Goal: Transaction & Acquisition: Purchase product/service

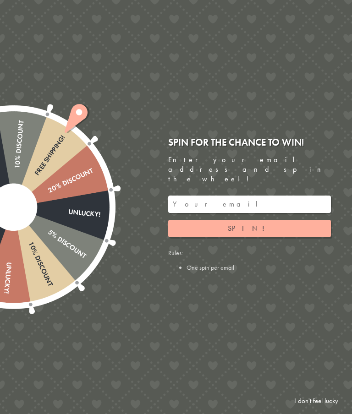
click at [187, 196] on input "email" at bounding box center [249, 204] width 163 height 17
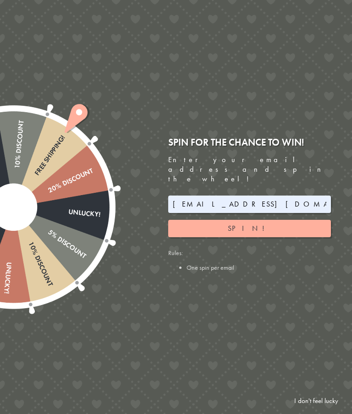
click at [300, 220] on button "Spin!" at bounding box center [249, 228] width 163 height 17
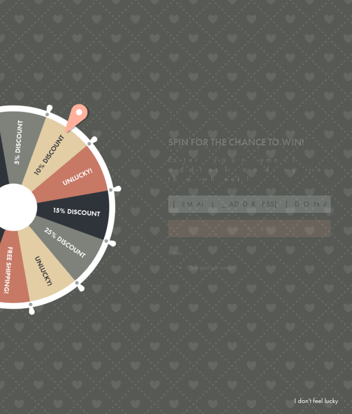
type input "JJHWAXHK"
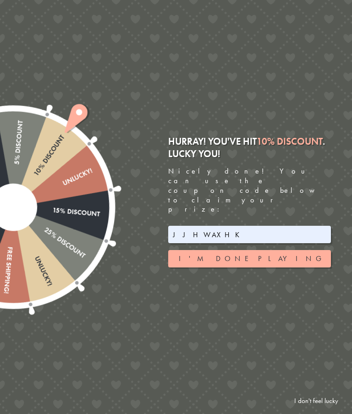
click at [294, 250] on button "I'm done playing" at bounding box center [249, 258] width 163 height 17
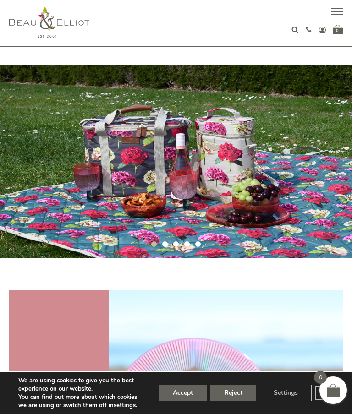
click at [338, 15] on button "button" at bounding box center [336, 12] width 11 height 11
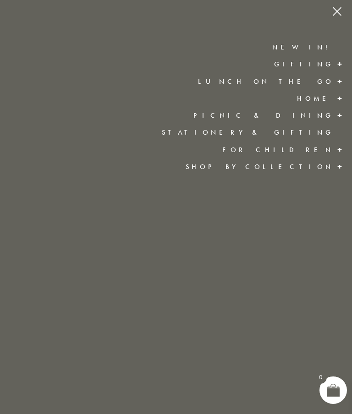
click at [348, 14] on ul "New in! Gifting Picnic & Dining Lunch On The Go Home Lunch On The Go Insulated …" at bounding box center [176, 207] width 352 height 414
click at [338, 15] on button "button" at bounding box center [336, 12] width 11 height 11
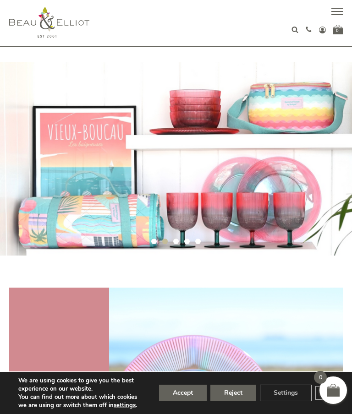
scroll to position [14, 0]
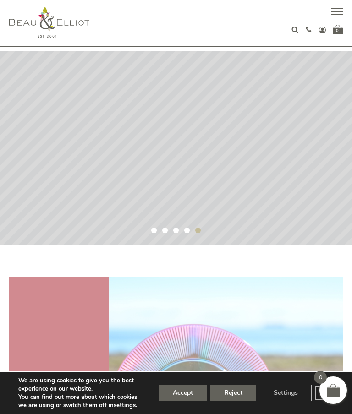
click at [283, 101] on rs-layer at bounding box center [176, 147] width 352 height 193
click at [290, 130] on rs-layer at bounding box center [176, 147] width 352 height 193
click at [299, 151] on rs-layer at bounding box center [176, 147] width 352 height 193
click at [291, 154] on rs-layer at bounding box center [176, 147] width 352 height 193
click at [292, 157] on rs-layer at bounding box center [176, 147] width 352 height 193
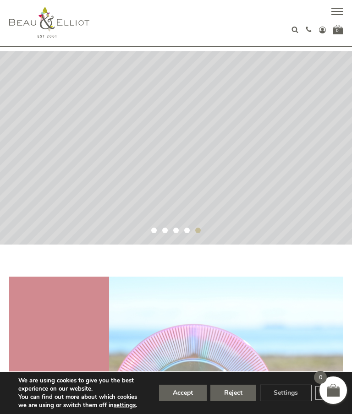
click at [338, 12] on button "button" at bounding box center [336, 12] width 11 height 11
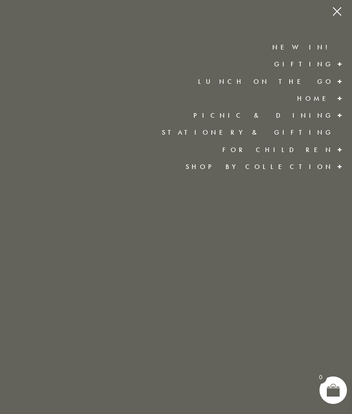
click at [314, 170] on link "Shop by collection" at bounding box center [259, 166] width 148 height 9
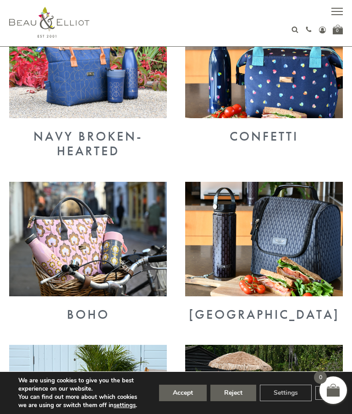
scroll to position [831, 0]
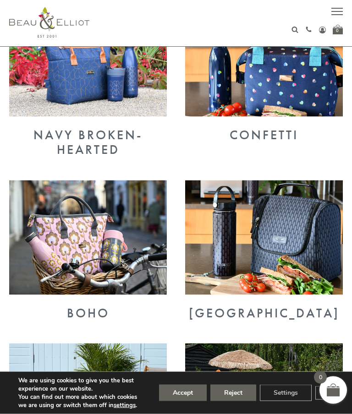
click at [316, 82] on img at bounding box center [264, 59] width 158 height 114
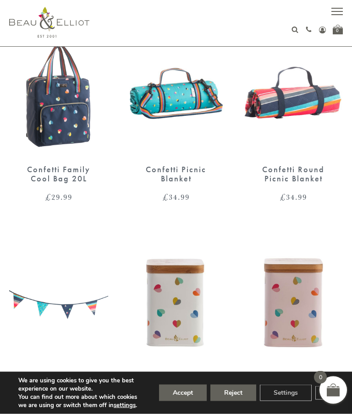
scroll to position [485, 0]
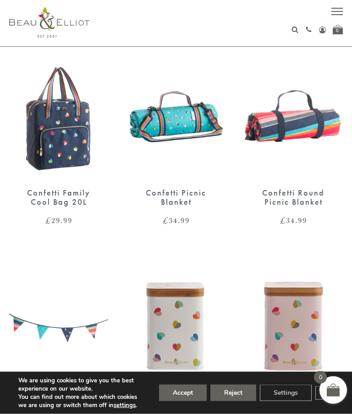
click at [55, 122] on img at bounding box center [58, 115] width 99 height 128
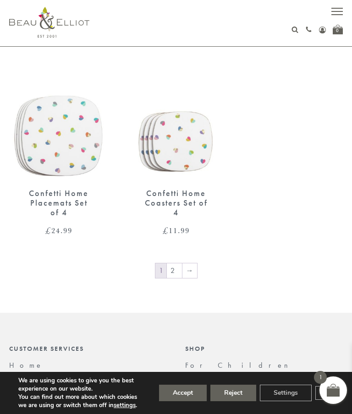
scroll to position [1364, 0]
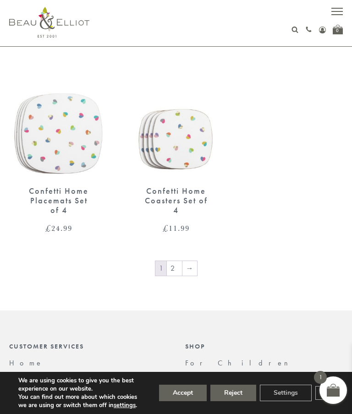
click at [182, 261] on link "→" at bounding box center [189, 268] width 15 height 15
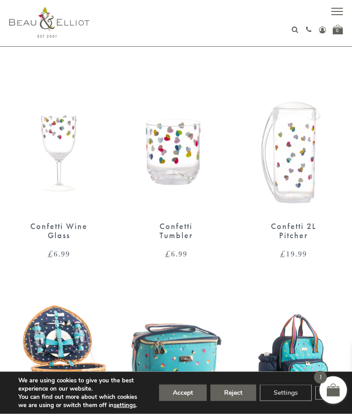
scroll to position [0, 0]
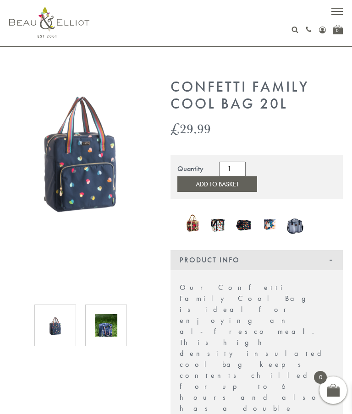
click at [257, 176] on button "Add to Basket" at bounding box center [217, 184] width 80 height 16
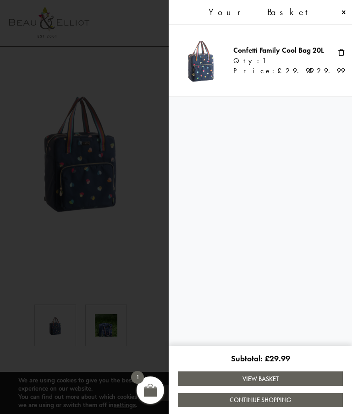
click at [342, 11] on span at bounding box center [343, 12] width 7 height 7
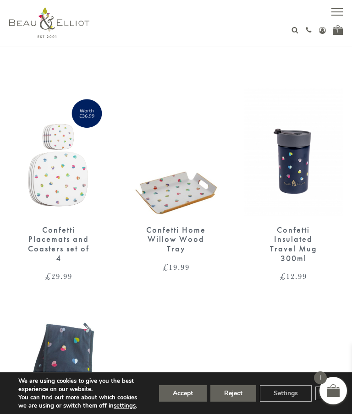
scroll to position [6, 0]
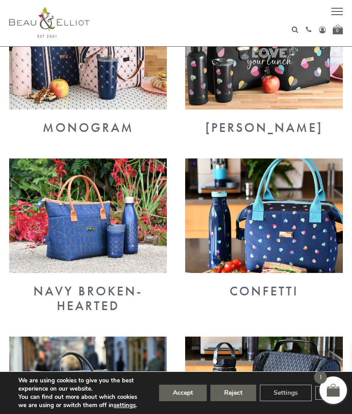
scroll to position [613, 0]
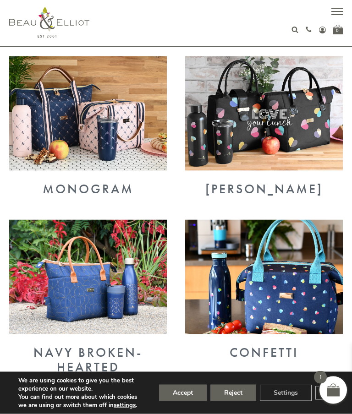
click at [305, 89] on img at bounding box center [264, 113] width 158 height 114
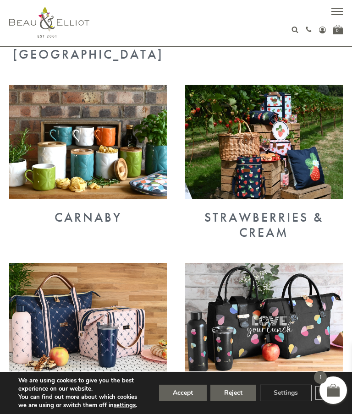
scroll to position [419, 0]
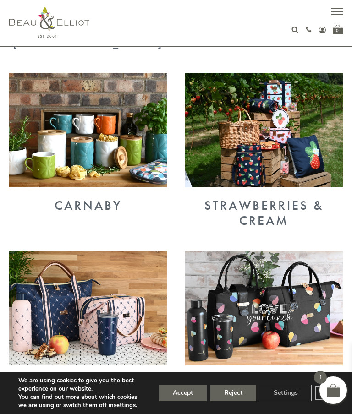
click at [304, 94] on img at bounding box center [264, 130] width 158 height 114
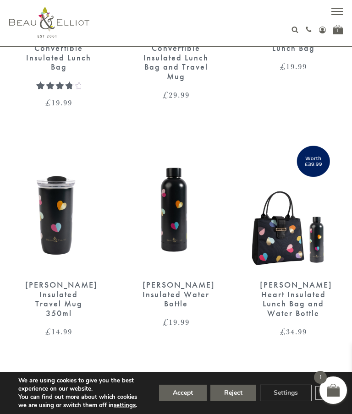
scroll to position [197, 0]
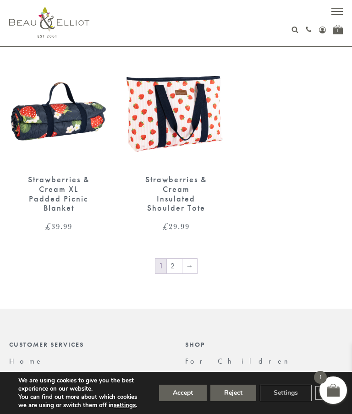
scroll to position [1451, 0]
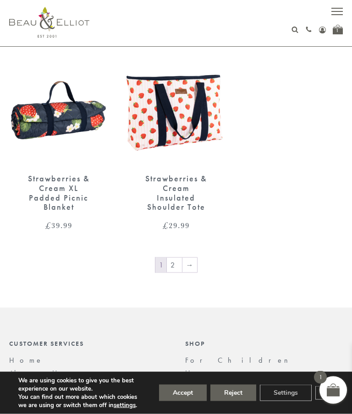
click at [198, 118] on img at bounding box center [175, 102] width 99 height 128
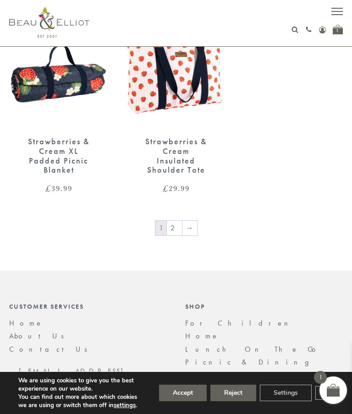
click at [192, 222] on link "→" at bounding box center [189, 228] width 15 height 15
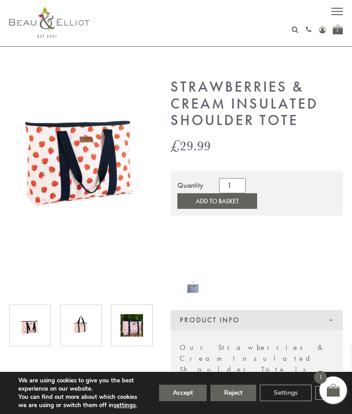
click at [79, 324] on img at bounding box center [81, 325] width 22 height 22
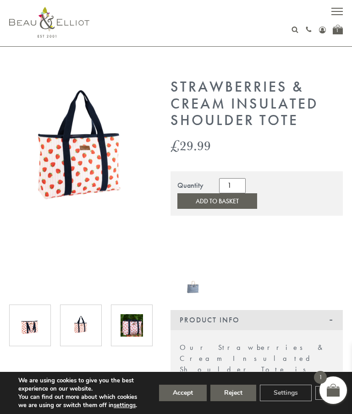
click at [122, 317] on img at bounding box center [131, 325] width 22 height 22
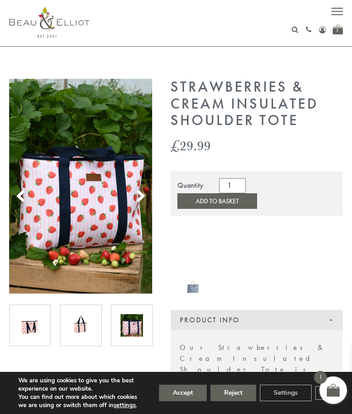
click at [126, 323] on img at bounding box center [131, 325] width 22 height 22
click at [143, 191] on icon at bounding box center [141, 197] width 14 height 14
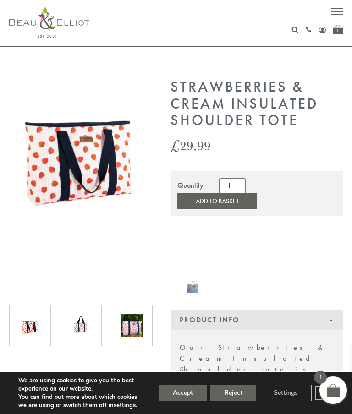
click at [133, 193] on img at bounding box center [80, 150] width 143 height 143
click at [141, 201] on icon at bounding box center [141, 197] width 14 height 14
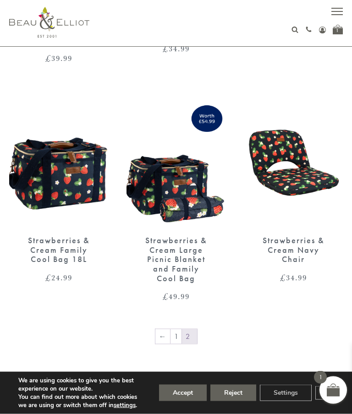
scroll to position [441, 0]
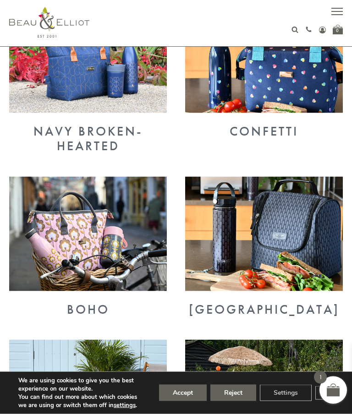
scroll to position [833, 0]
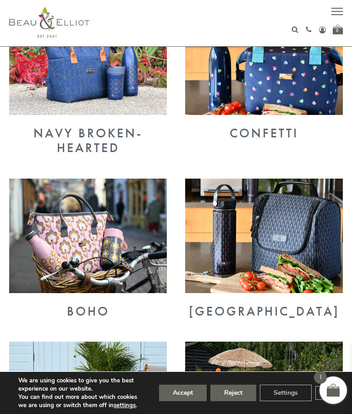
click at [289, 85] on img at bounding box center [264, 57] width 158 height 114
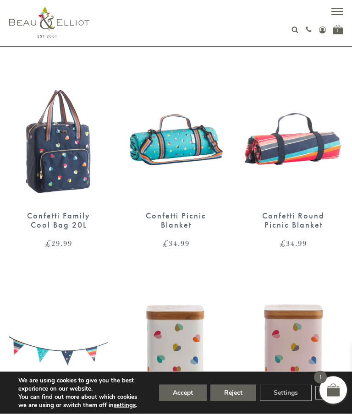
scroll to position [463, 0]
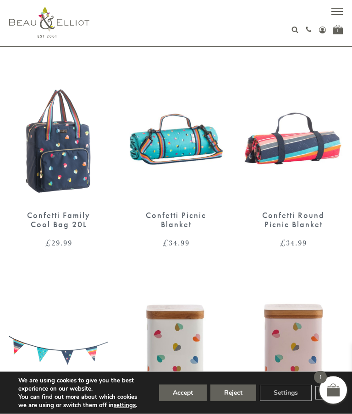
click at [337, 10] on button "button" at bounding box center [336, 12] width 11 height 11
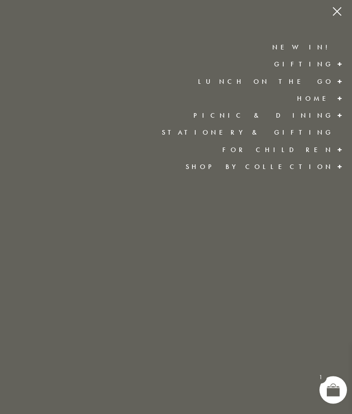
scroll to position [463, 0]
click at [329, 57] on ul "New in! Gifting Picnic & Dining Lunch On The Go Home Lunch On The Go Insulated …" at bounding box center [176, 207] width 352 height 414
click at [322, 49] on link "New in!" at bounding box center [302, 47] width 61 height 9
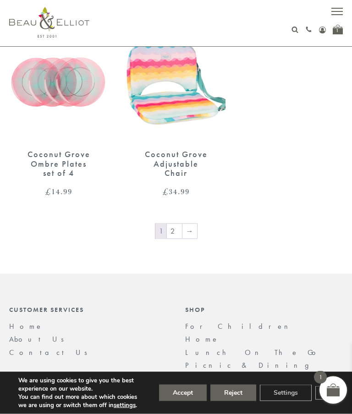
scroll to position [1735, 0]
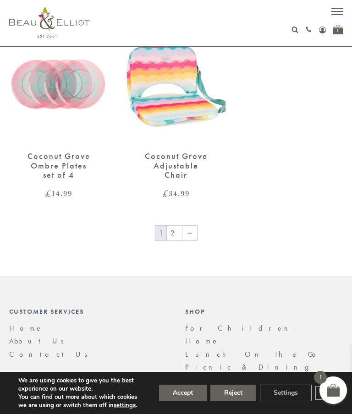
click at [170, 226] on link "2" at bounding box center [174, 233] width 15 height 15
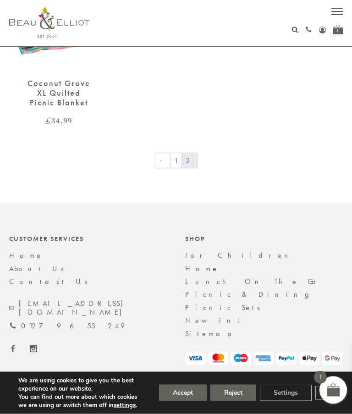
scroll to position [712, 0]
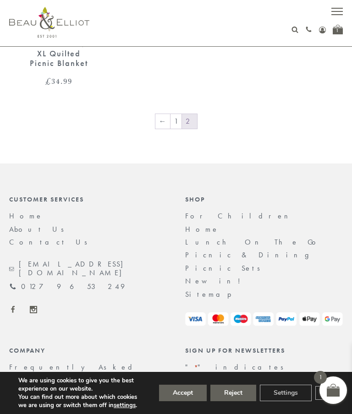
click at [40, 29] on img at bounding box center [49, 22] width 80 height 31
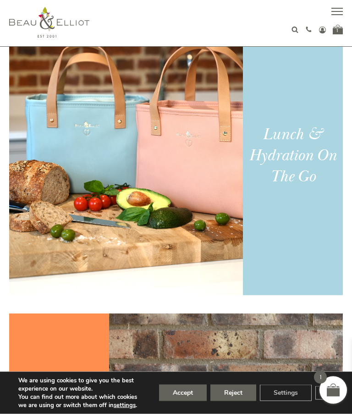
scroll to position [563, 0]
click at [48, 183] on img at bounding box center [126, 157] width 234 height 275
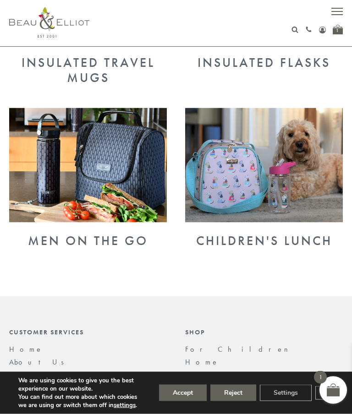
scroll to position [628, 0]
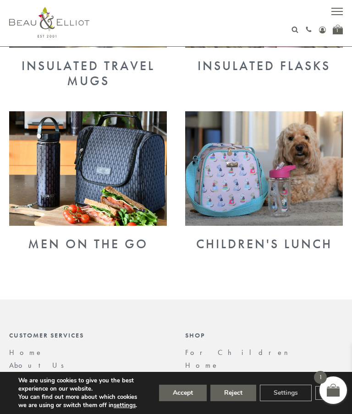
click at [196, 191] on img at bounding box center [264, 168] width 158 height 114
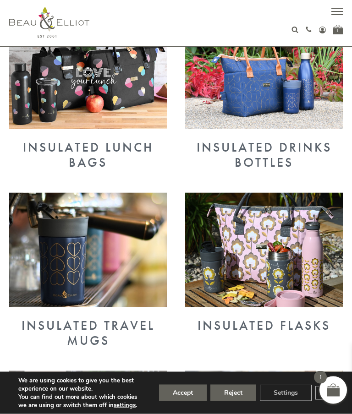
scroll to position [369, 0]
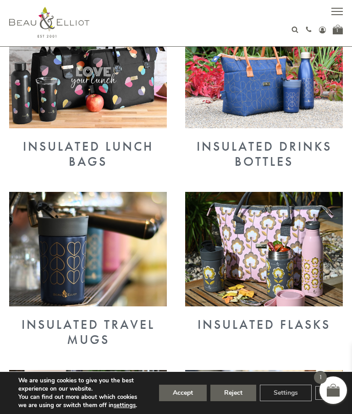
click at [49, 173] on div "Insulated Lunch Bags" at bounding box center [88, 96] width 176 height 164
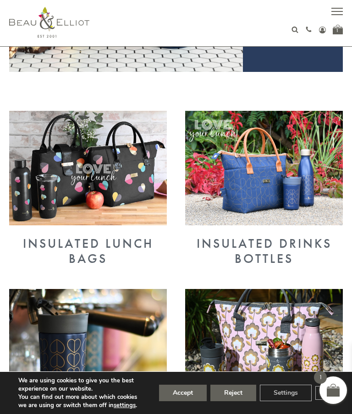
scroll to position [262, 0]
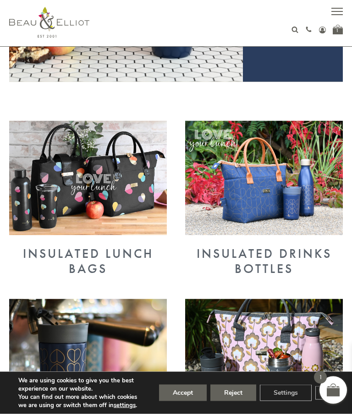
click at [49, 185] on img at bounding box center [88, 178] width 158 height 114
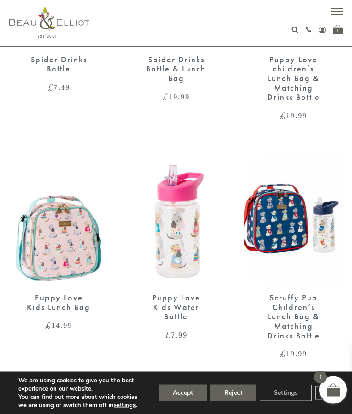
scroll to position [457, 0]
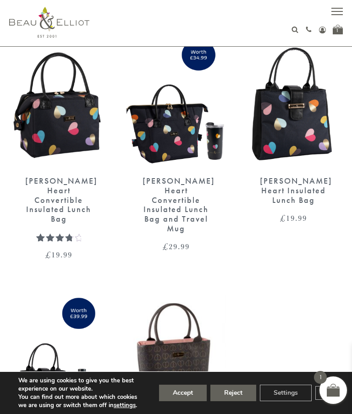
scroll to position [1537, 0]
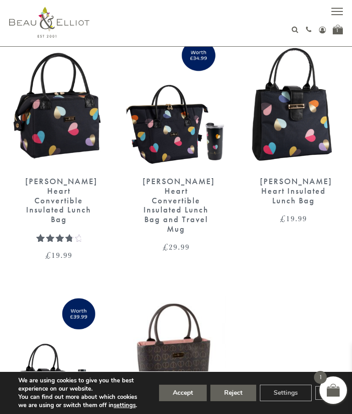
click at [340, 0] on div "01279 653 249 Login / Register 1" at bounding box center [175, 23] width 333 height 46
click at [336, 11] on span "button" at bounding box center [336, 11] width 11 height 1
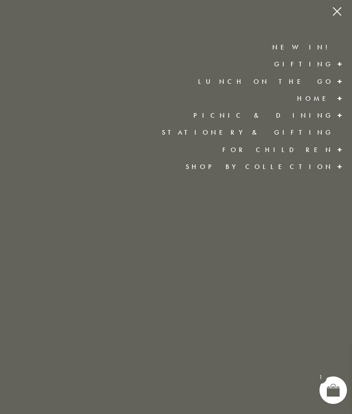
click at [301, 133] on link "Stationery & Gifting" at bounding box center [248, 132] width 172 height 9
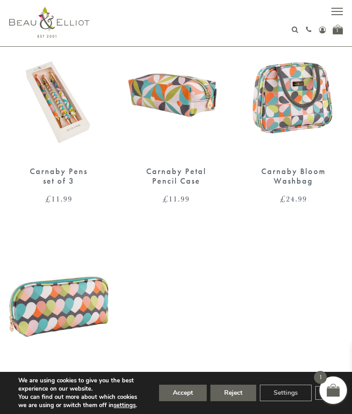
scroll to position [774, 0]
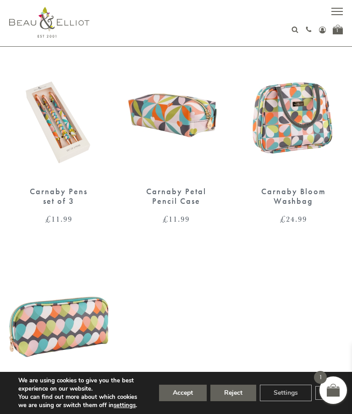
click at [344, 10] on div "01279 653 249 Login / Register 1" at bounding box center [176, 23] width 352 height 46
click at [338, 14] on span "button" at bounding box center [336, 14] width 11 height 1
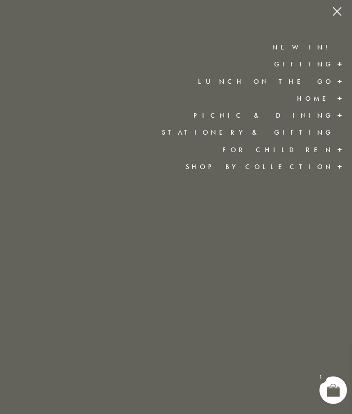
click at [312, 116] on link "Picnic & Dining" at bounding box center [263, 115] width 140 height 9
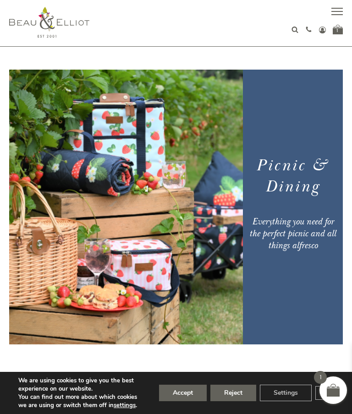
click at [336, 13] on button "button" at bounding box center [336, 12] width 11 height 11
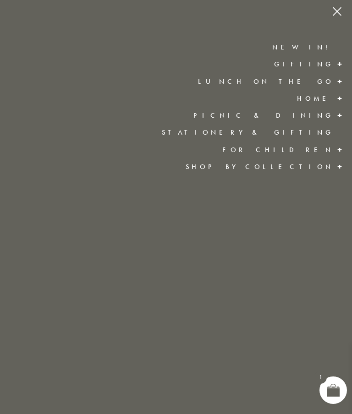
click at [329, 99] on link "Home" at bounding box center [315, 98] width 37 height 9
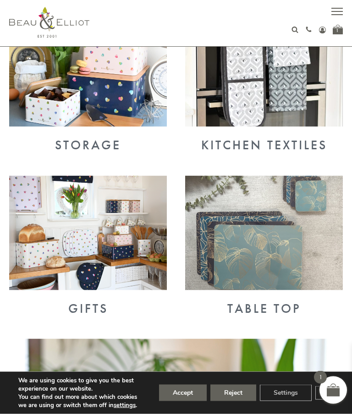
scroll to position [373, 0]
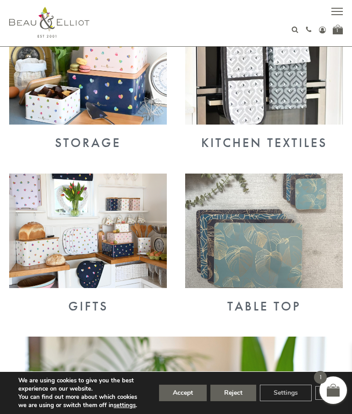
click at [45, 240] on img at bounding box center [88, 231] width 158 height 114
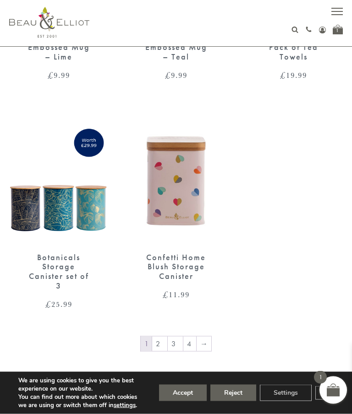
scroll to position [1579, 0]
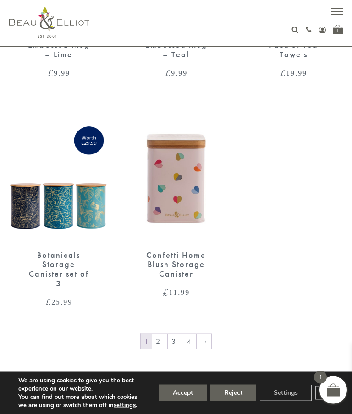
click at [157, 340] on link "2" at bounding box center [159, 341] width 15 height 15
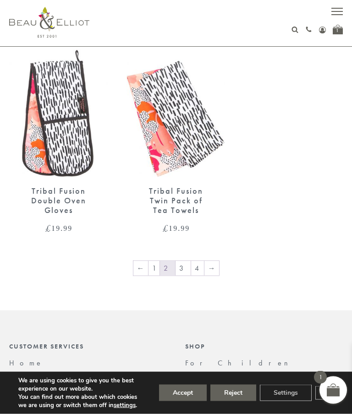
scroll to position [1693, 0]
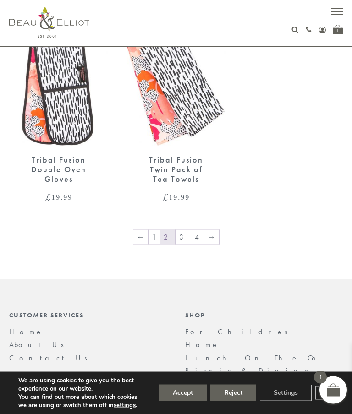
click at [178, 230] on link "3" at bounding box center [182, 237] width 15 height 15
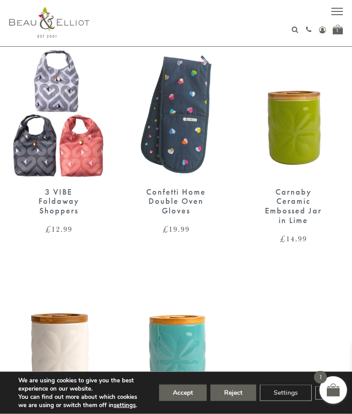
scroll to position [1425, 0]
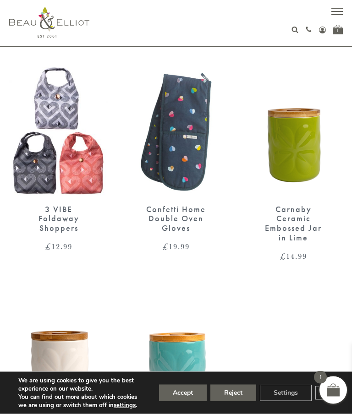
click at [175, 231] on div "Confetti Home Double Oven Gloves £ 19.99" at bounding box center [175, 228] width 99 height 46
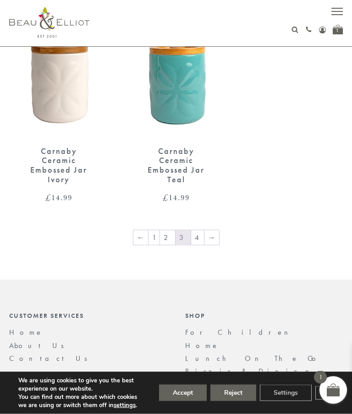
scroll to position [1728, 0]
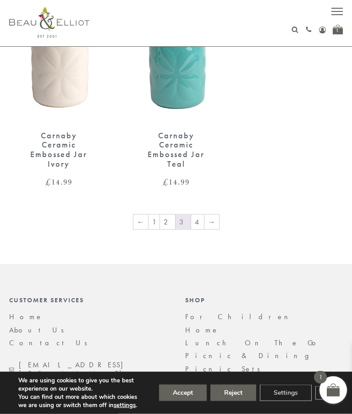
click at [204, 215] on link "→" at bounding box center [211, 222] width 15 height 15
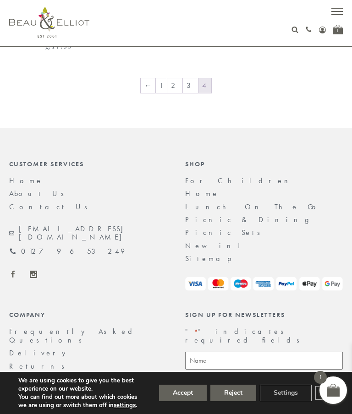
scroll to position [997, 0]
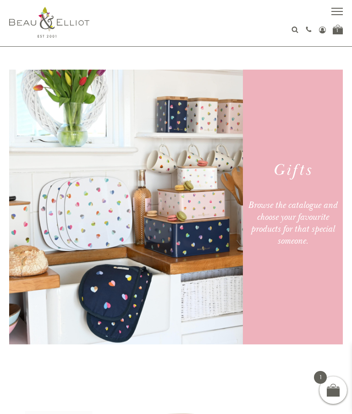
click at [341, 8] on span "button" at bounding box center [336, 8] width 11 height 1
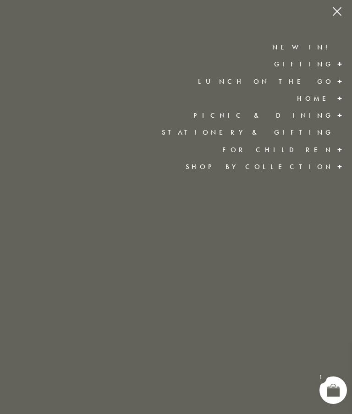
click at [265, 163] on link "Shop by collection" at bounding box center [259, 166] width 148 height 9
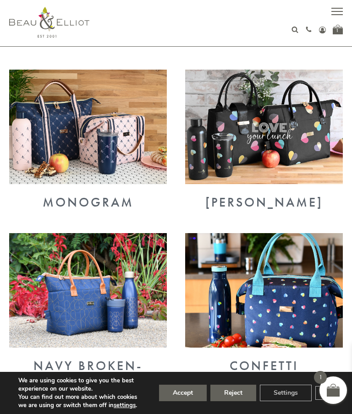
scroll to position [606, 0]
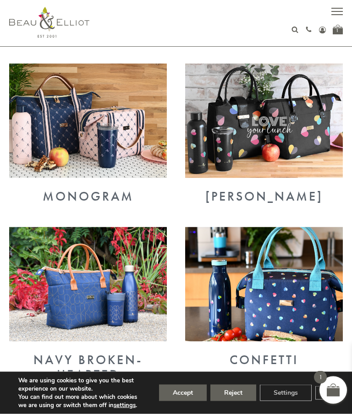
click at [213, 286] on img at bounding box center [264, 284] width 158 height 114
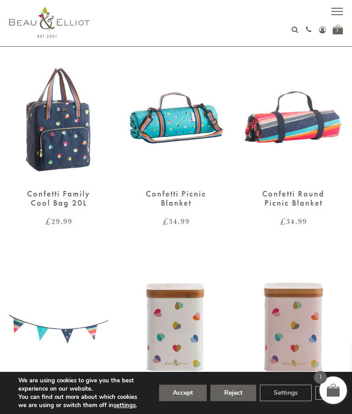
scroll to position [472, 0]
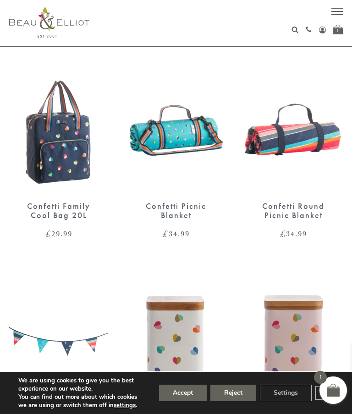
click at [159, 140] on img at bounding box center [175, 129] width 99 height 128
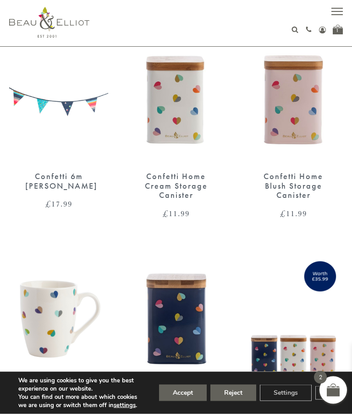
scroll to position [712, 0]
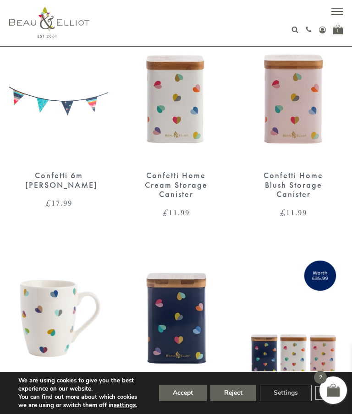
click at [48, 153] on img at bounding box center [58, 98] width 99 height 128
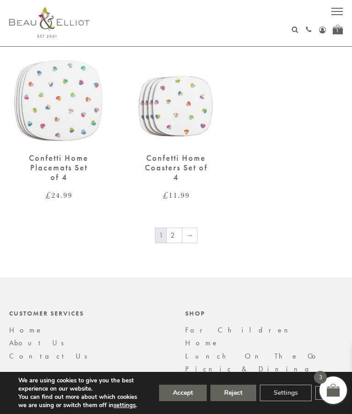
scroll to position [1409, 0]
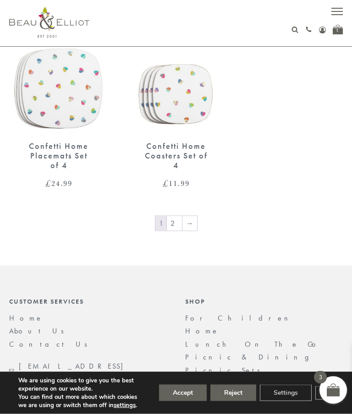
click at [177, 216] on link "2" at bounding box center [174, 223] width 15 height 15
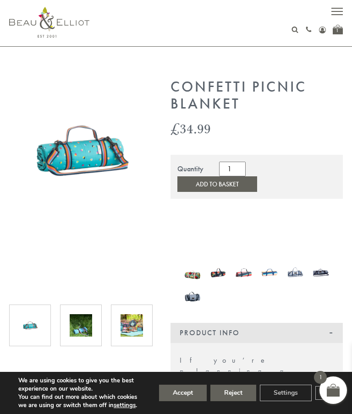
click at [257, 176] on button "Add to Basket" at bounding box center [217, 184] width 80 height 16
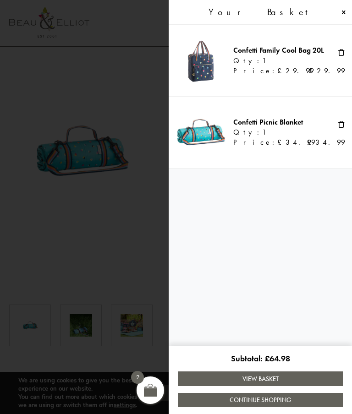
click at [82, 50] on span at bounding box center [176, 207] width 352 height 414
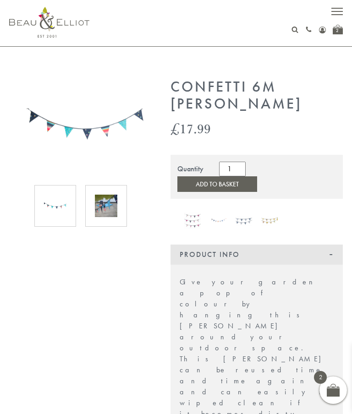
click at [257, 176] on button "Add to Basket" at bounding box center [217, 184] width 80 height 16
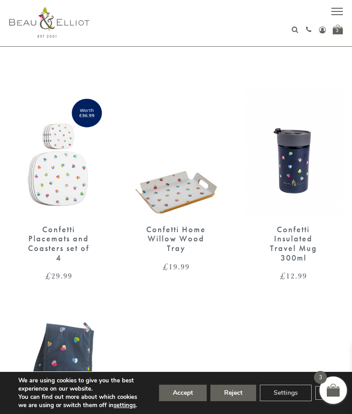
click at [43, 20] on img at bounding box center [49, 22] width 80 height 31
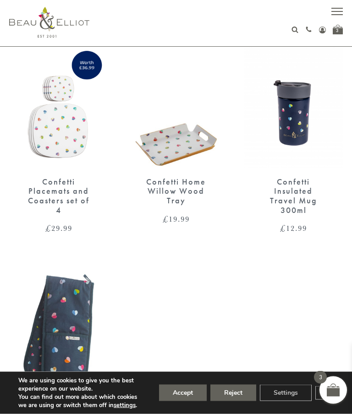
scroll to position [45, 0]
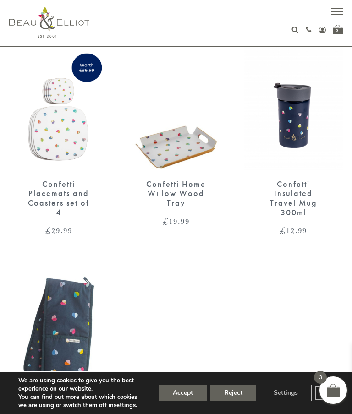
click at [303, 120] on img at bounding box center [293, 107] width 99 height 128
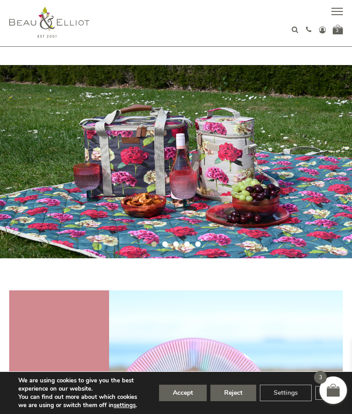
click at [337, 32] on div "3" at bounding box center [337, 30] width 10 height 10
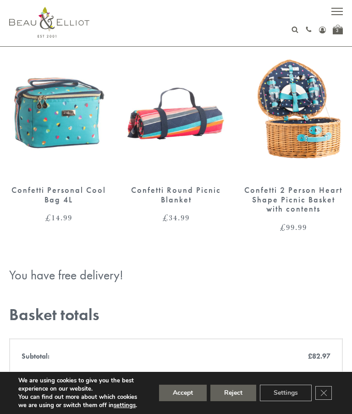
scroll to position [690, 0]
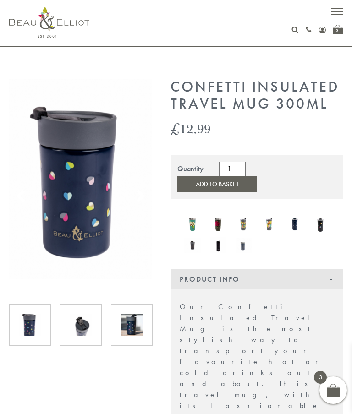
click at [257, 176] on button "Add to Basket" at bounding box center [217, 184] width 80 height 16
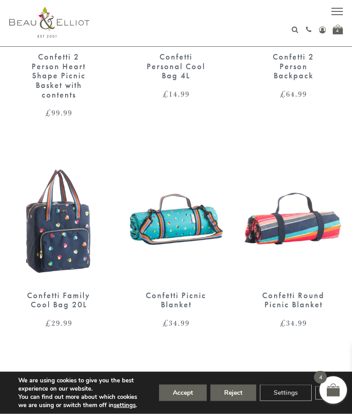
scroll to position [384, 0]
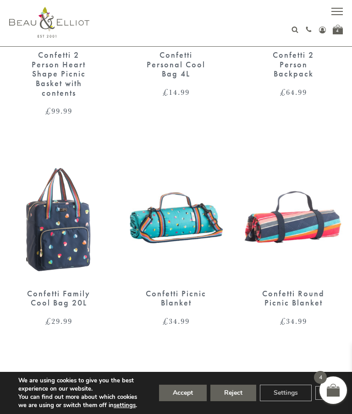
click at [65, 241] on img at bounding box center [58, 216] width 99 height 128
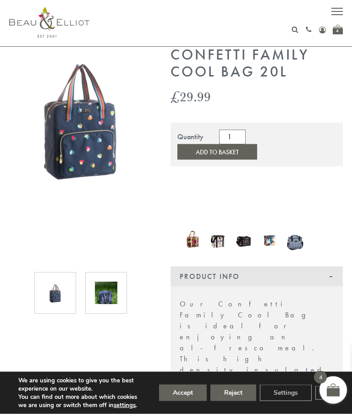
scroll to position [2, 0]
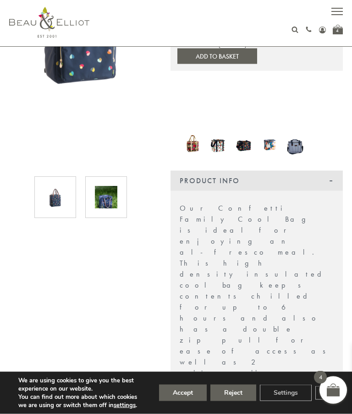
click at [120, 201] on div at bounding box center [106, 198] width 42 height 42
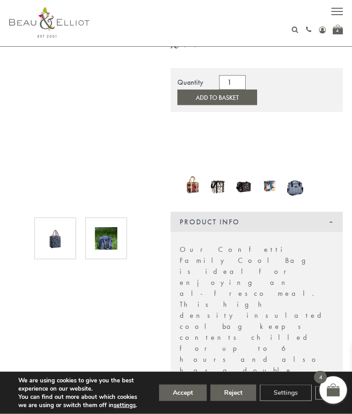
scroll to position [71, 0]
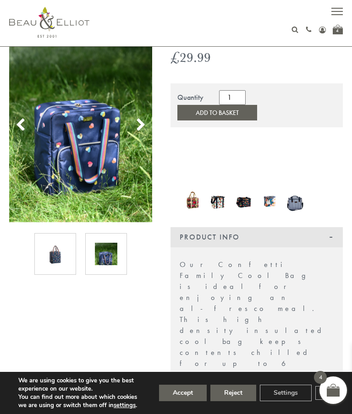
click at [140, 130] on icon at bounding box center [141, 125] width 14 height 14
